Goal: Task Accomplishment & Management: Complete application form

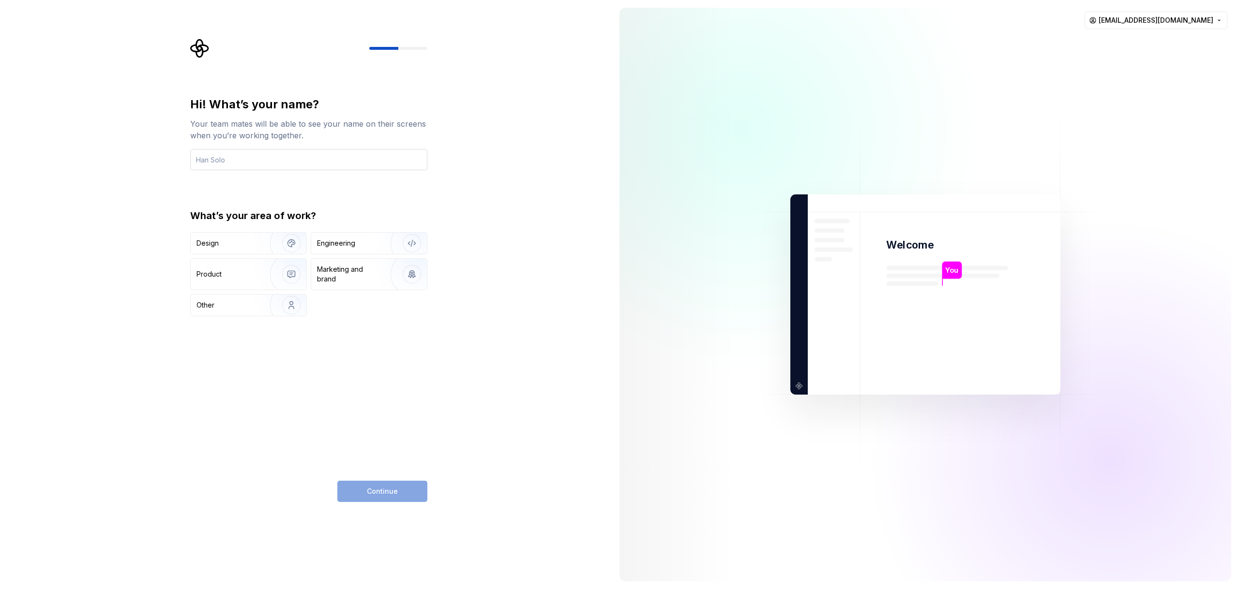
click at [313, 157] on input "text" at bounding box center [308, 159] width 237 height 21
click at [310, 159] on input "text" at bounding box center [308, 159] width 237 height 21
click at [340, 244] on div "Engineering" at bounding box center [336, 244] width 38 height 10
click at [267, 161] on input "text" at bounding box center [308, 159] width 237 height 21
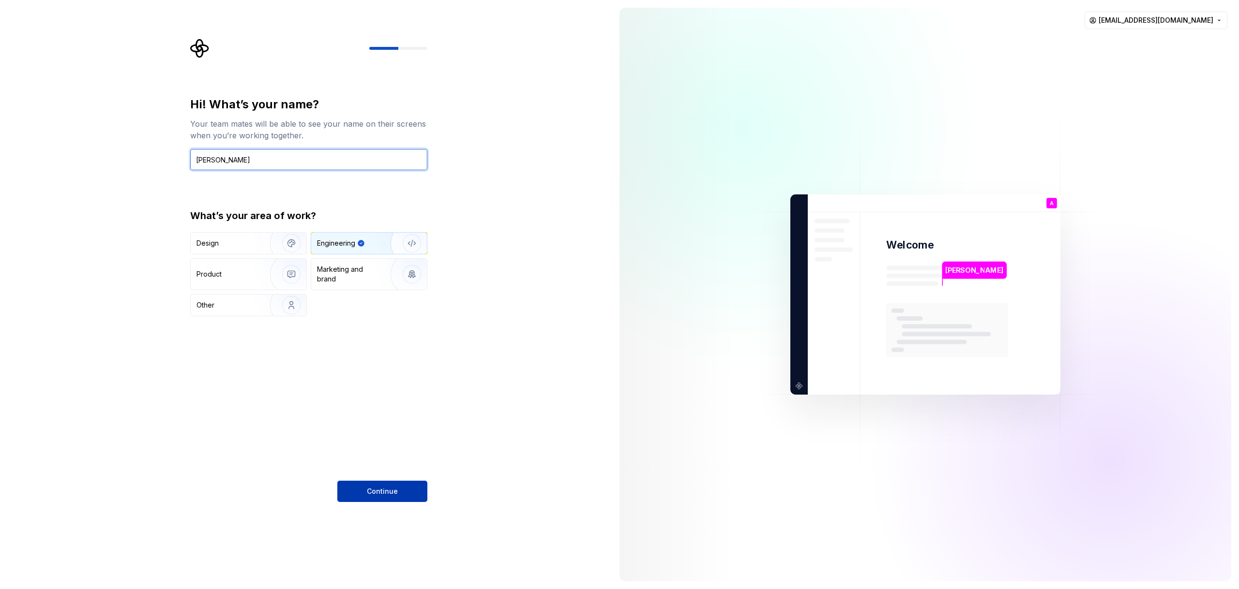
type input "[PERSON_NAME]"
click at [359, 487] on button "Continue" at bounding box center [382, 491] width 90 height 21
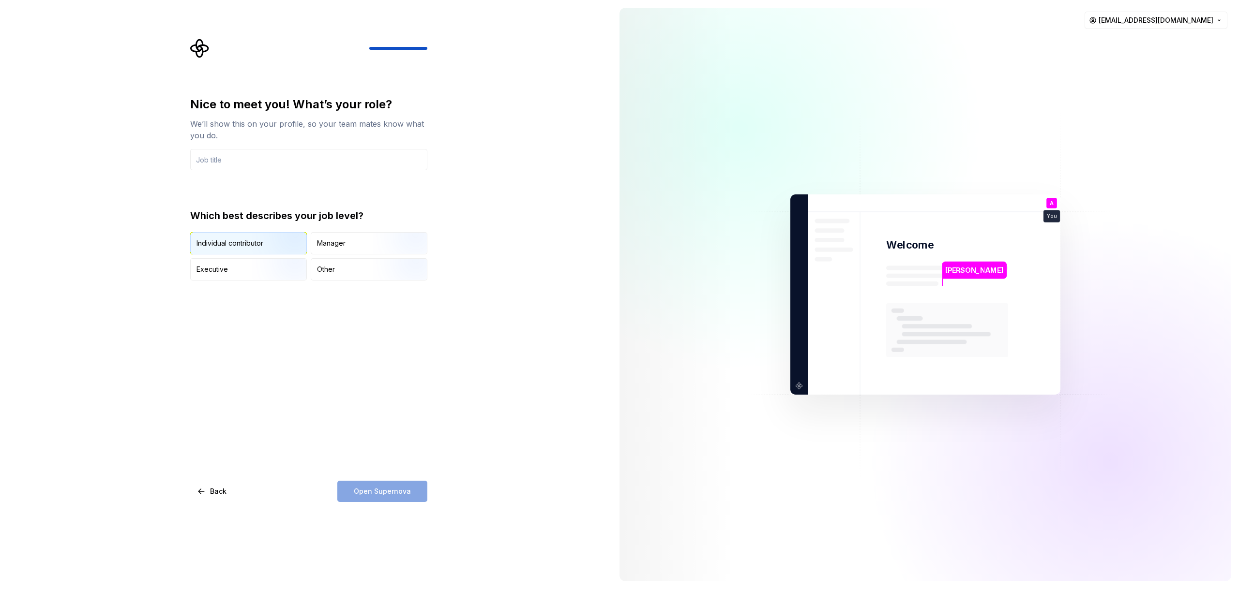
click at [283, 247] on img "button" at bounding box center [283, 255] width 62 height 65
click at [312, 313] on div "Nice to meet you! What’s your role? We’ll show this on your profile, so your te…" at bounding box center [308, 300] width 237 height 406
click at [296, 155] on input "text" at bounding box center [308, 159] width 237 height 21
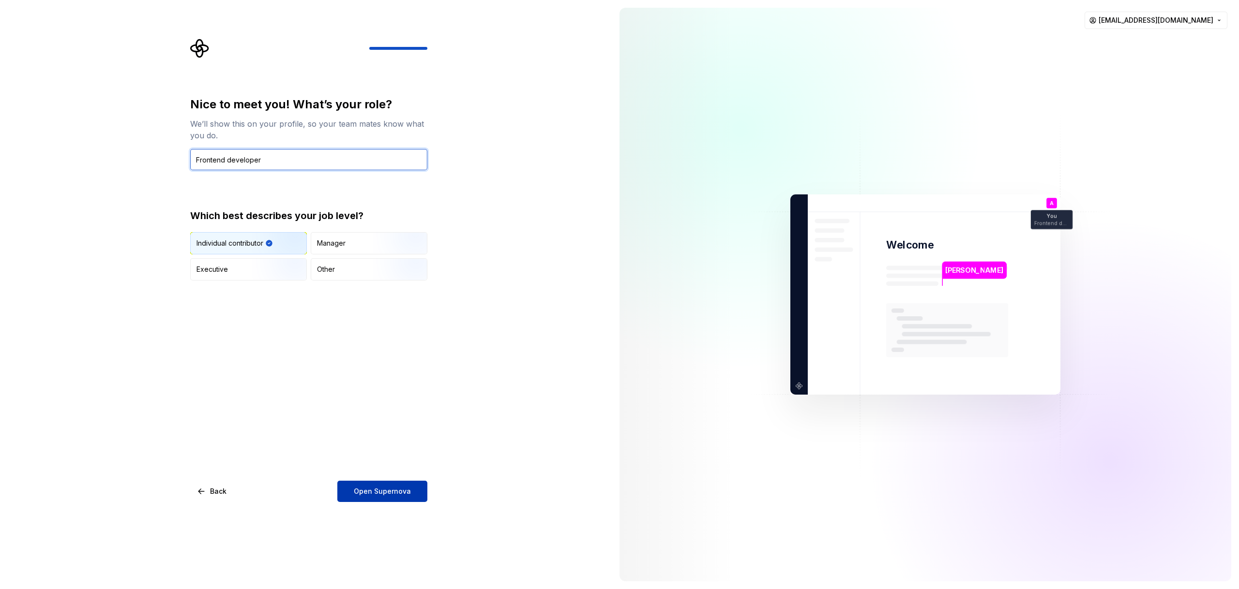
type input "Frontend developer"
click at [411, 492] on button "Open Supernova" at bounding box center [382, 491] width 90 height 21
